Goal: Task Accomplishment & Management: Manage account settings

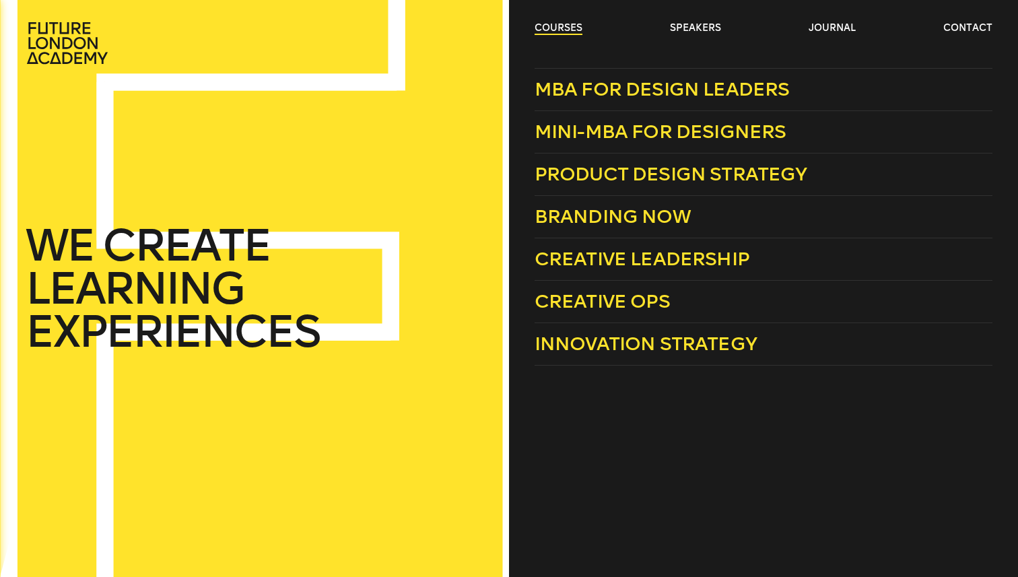
click at [578, 26] on link "courses" at bounding box center [558, 28] width 48 height 13
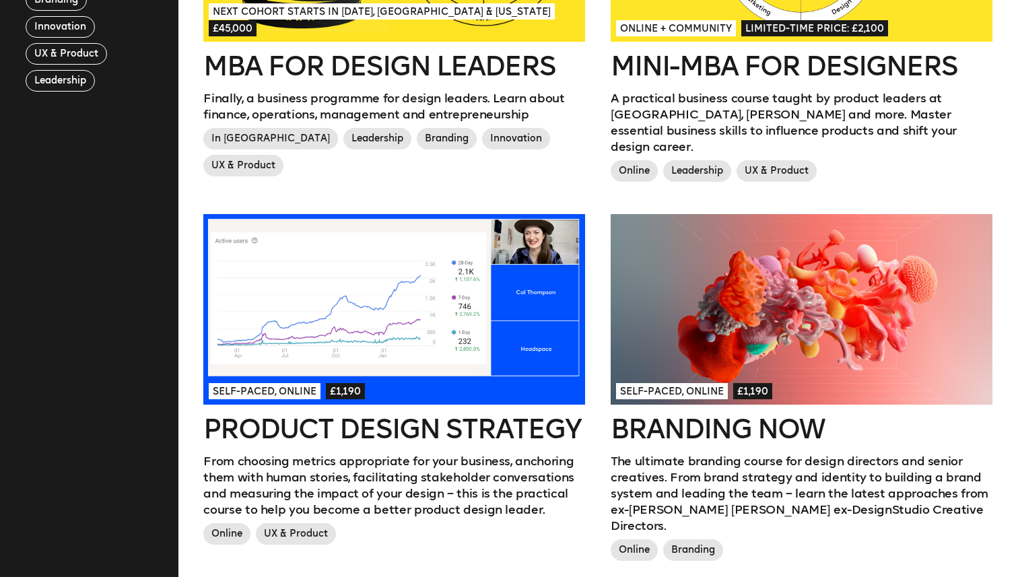
scroll to position [573, 0]
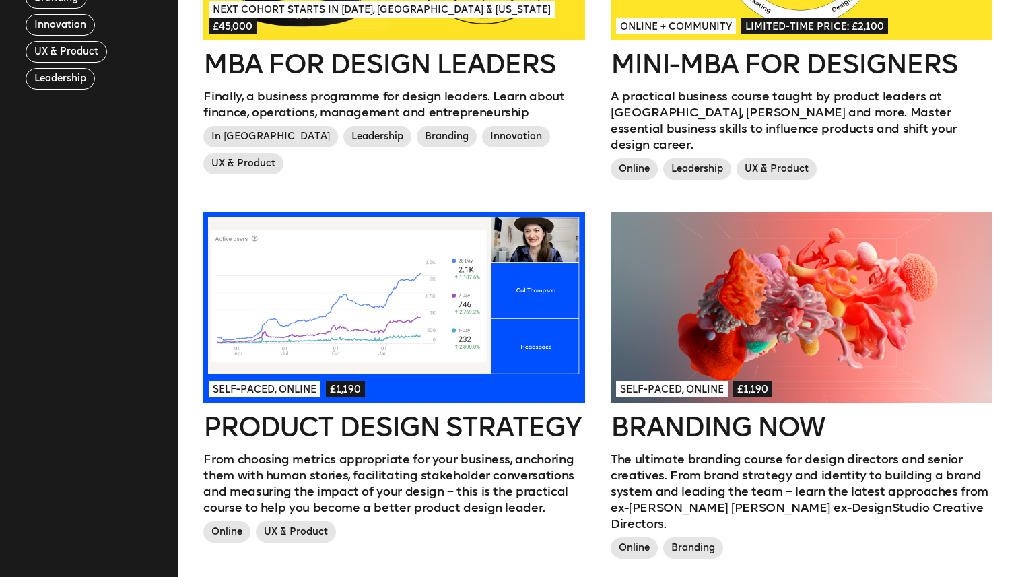
click at [503, 413] on h2 "Product Design Strategy" at bounding box center [394, 426] width 382 height 27
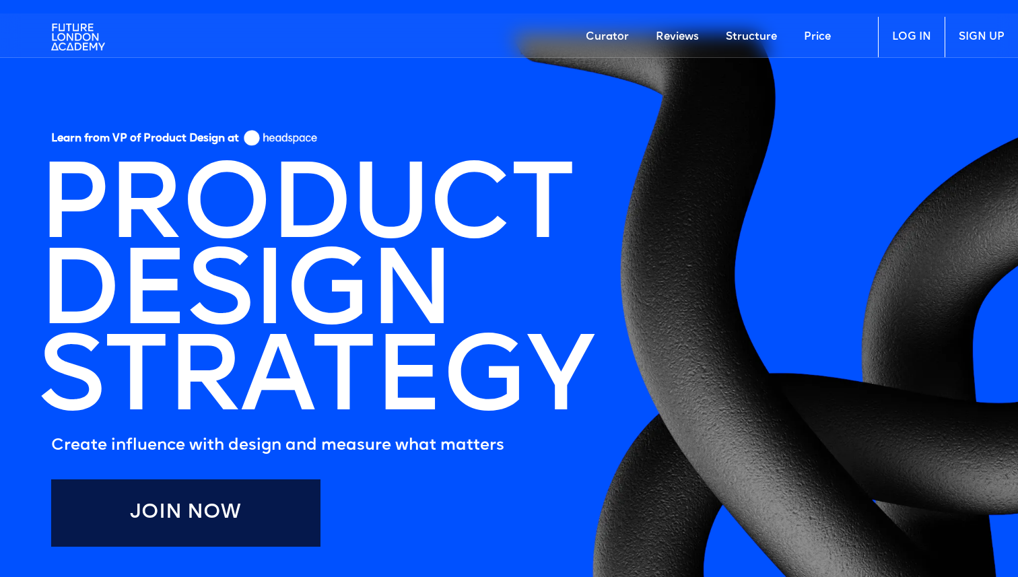
click at [912, 35] on link "LOG IN" at bounding box center [911, 37] width 67 height 40
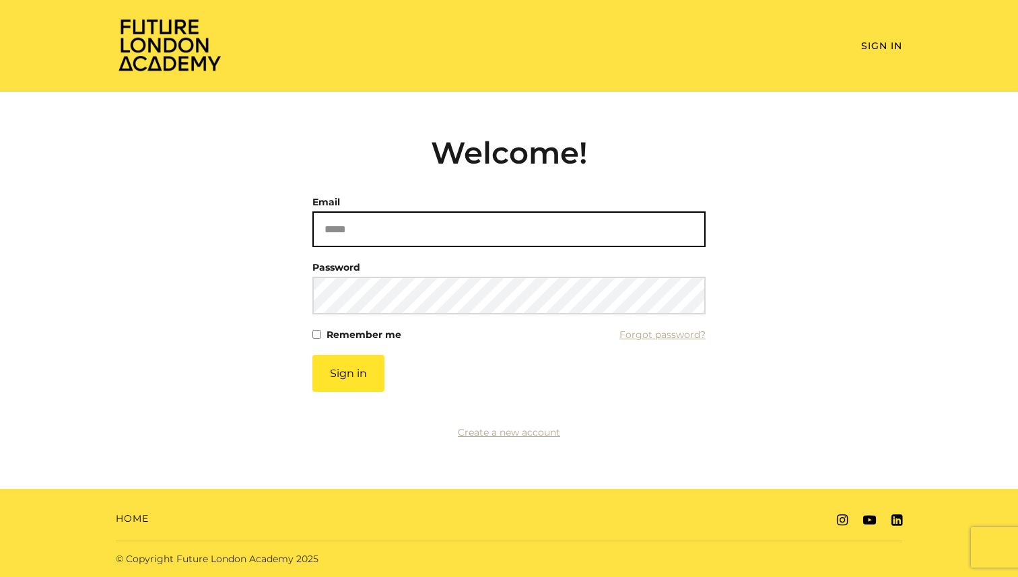
click at [360, 217] on input "Email" at bounding box center [508, 229] width 393 height 36
click at [686, 576] on com-1password-button at bounding box center [509, 577] width 1018 height 0
click at [691, 576] on com-1password-button at bounding box center [509, 577] width 1018 height 0
click at [683, 576] on com-1password-button at bounding box center [509, 577] width 1018 height 0
click at [679, 576] on com-1password-button at bounding box center [509, 577] width 1018 height 0
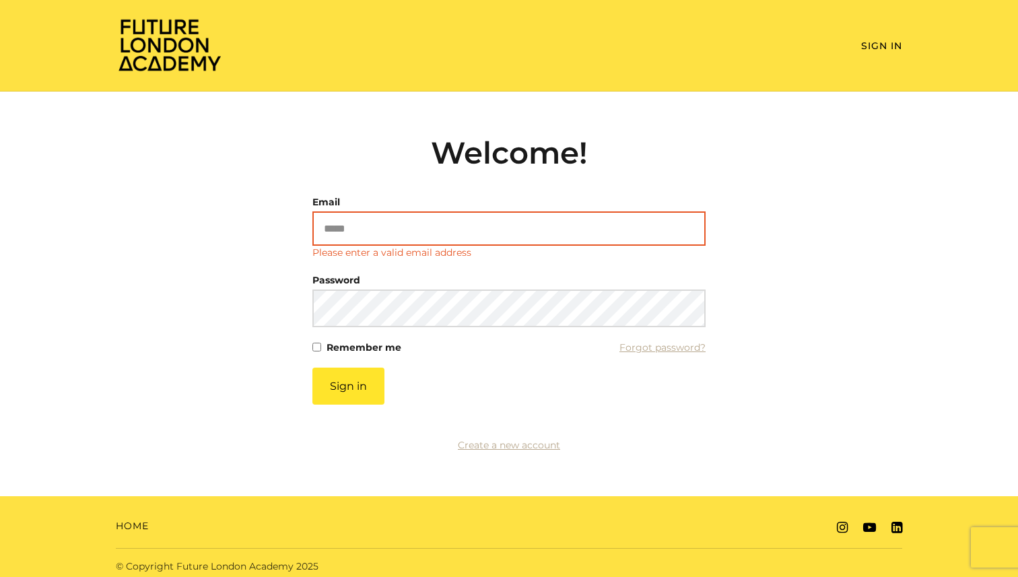
click at [503, 235] on input "Email" at bounding box center [508, 228] width 393 height 34
type input "**********"
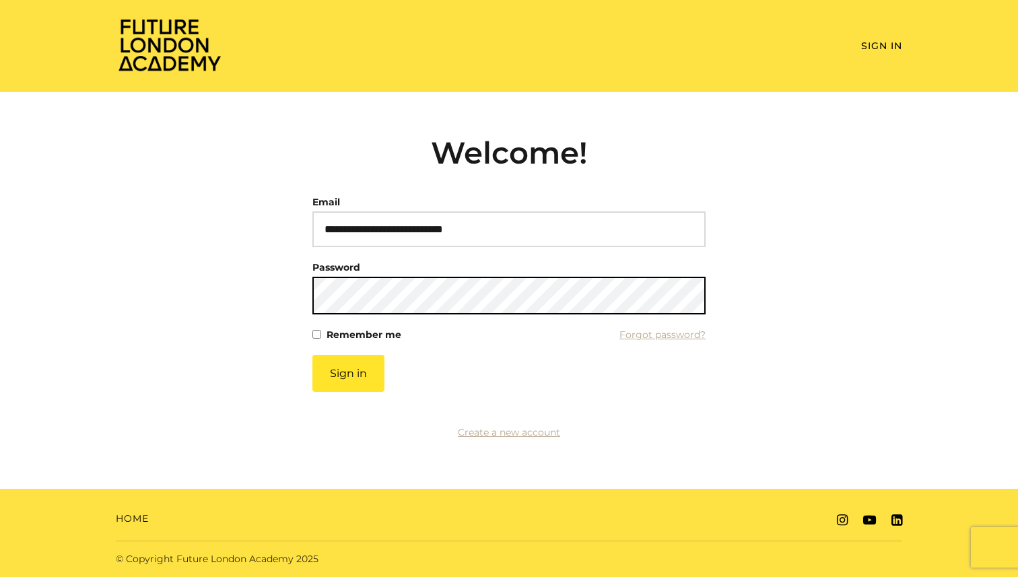
click at [312, 355] on button "Sign in" at bounding box center [348, 373] width 72 height 37
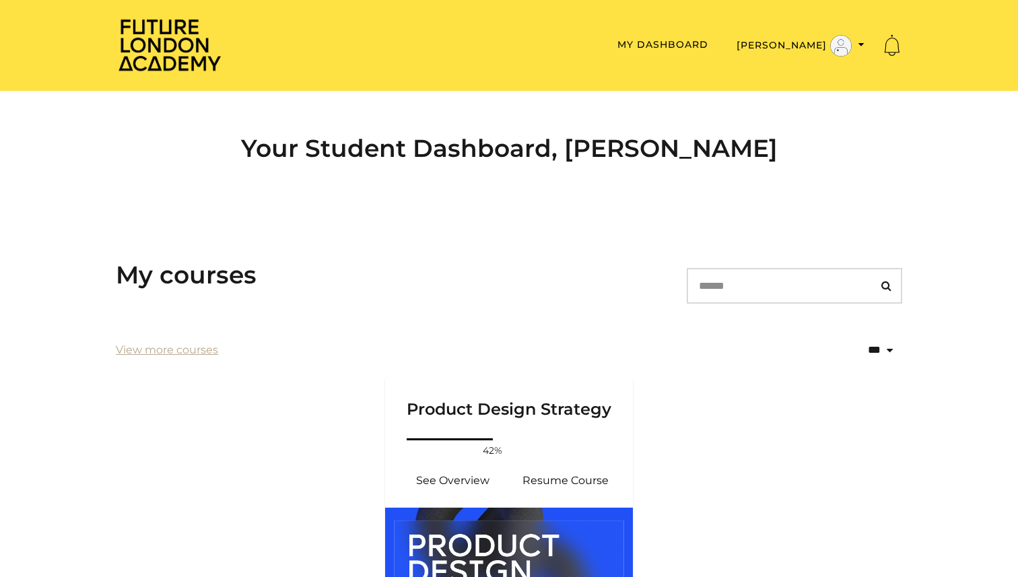
scroll to position [1, 0]
